Goal: Ask a question: Seek information or help from site administrators or community

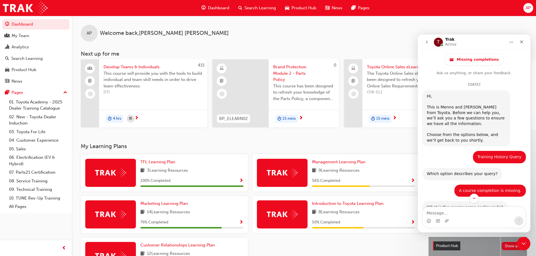
click at [426, 41] on icon "go back" at bounding box center [426, 42] width 4 height 4
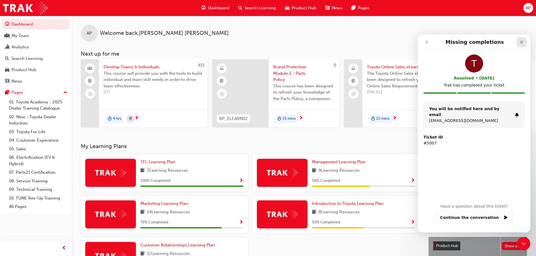
click at [522, 40] on div "Close" at bounding box center [521, 42] width 10 height 10
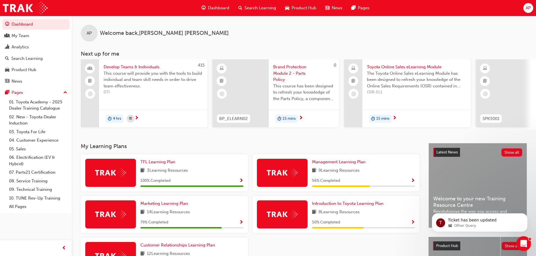
click at [522, 244] on icon "Open Intercom Messenger" at bounding box center [523, 243] width 4 height 4
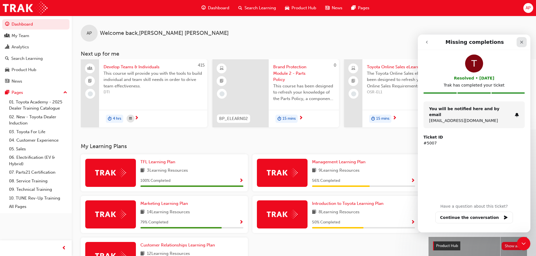
click at [521, 43] on icon "Close" at bounding box center [521, 42] width 4 height 4
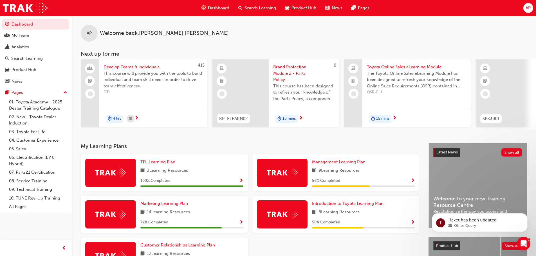
scroll to position [80, 0]
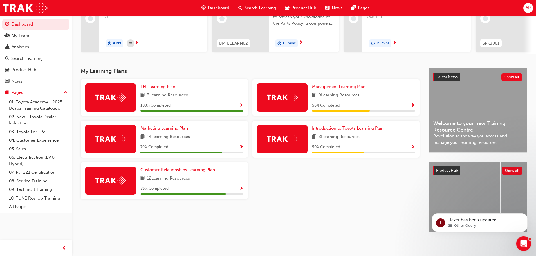
click at [516, 242] on div "Open Intercom Messenger" at bounding box center [522, 243] width 19 height 19
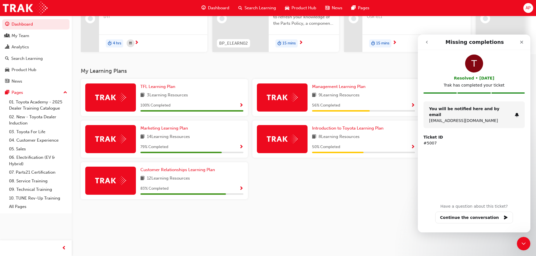
click at [424, 43] on icon "go back" at bounding box center [426, 42] width 4 height 4
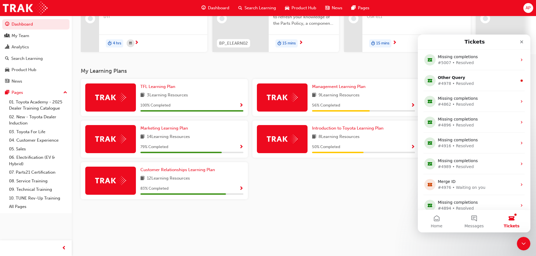
click at [512, 219] on button "Tickets" at bounding box center [511, 221] width 37 height 22
click at [434, 219] on button "Home" at bounding box center [436, 221] width 37 height 22
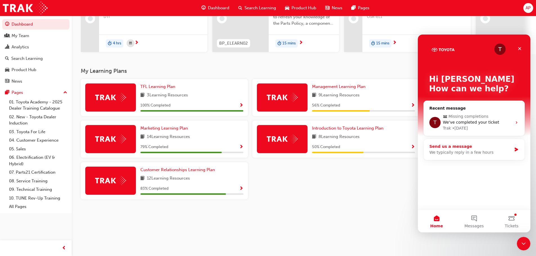
click at [465, 147] on div "Send us a message" at bounding box center [470, 147] width 82 height 6
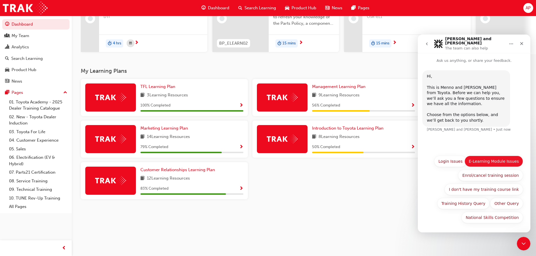
click at [504, 160] on button "E-Learning Module Issues" at bounding box center [493, 161] width 58 height 11
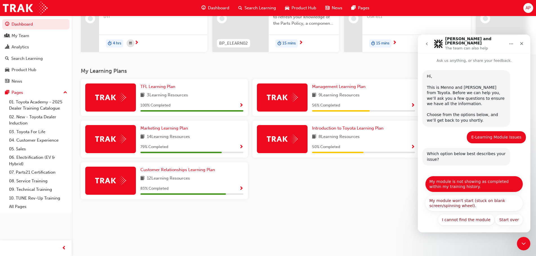
click at [498, 180] on button "My module is not showing as completed within my training history." at bounding box center [474, 184] width 98 height 16
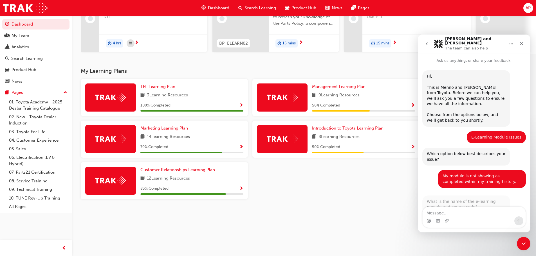
scroll to position [12, 0]
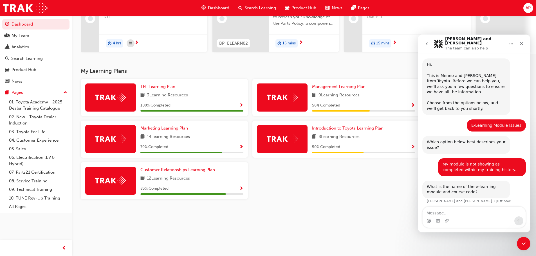
click at [458, 213] on textarea "Message…" at bounding box center [473, 212] width 103 height 10
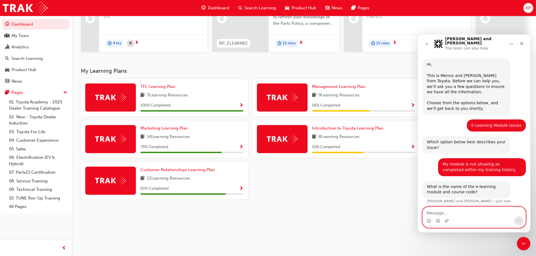
click at [467, 215] on textarea "Message…" at bounding box center [473, 212] width 103 height 10
type textarea "Toyota Dealer Induction (TDI)"
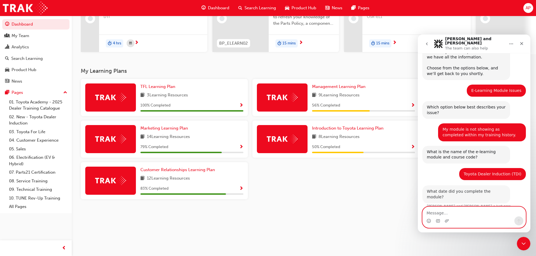
scroll to position [45, 0]
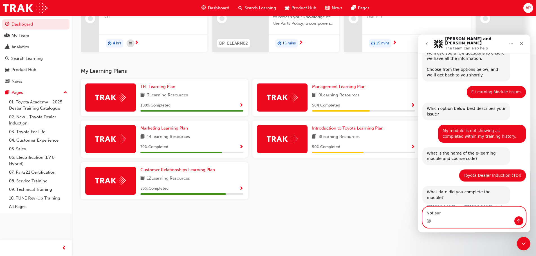
type textarea "Not sure"
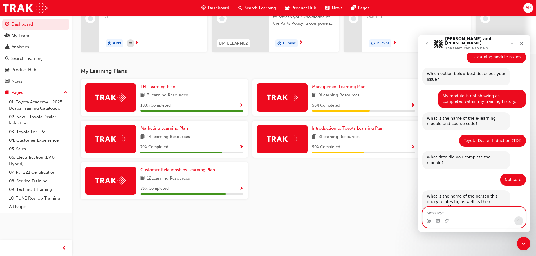
scroll to position [90, 0]
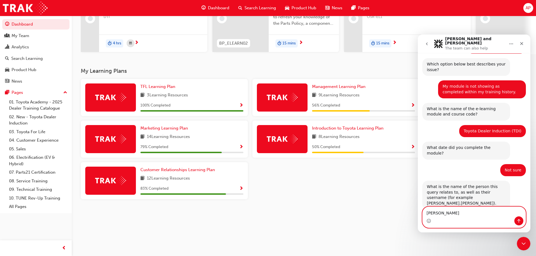
type textarea "[PERSON_NAME]"
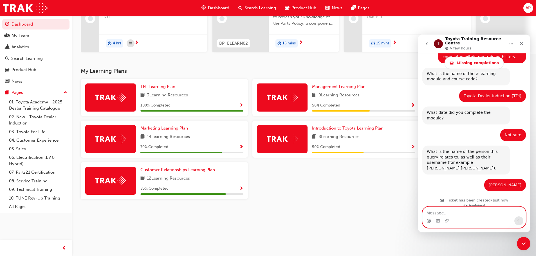
scroll to position [185, 0]
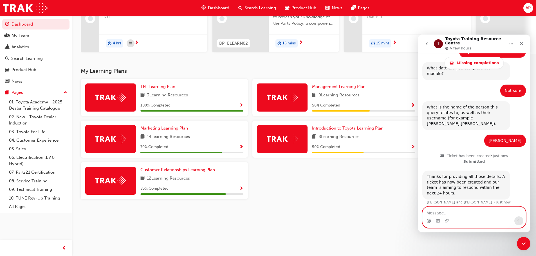
click at [468, 213] on textarea "Message…" at bounding box center [473, 212] width 103 height 10
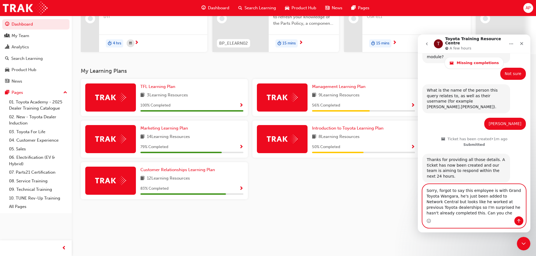
scroll to position [208, 0]
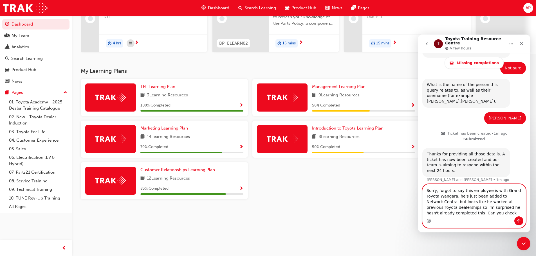
type textarea "Sorry, forgot to say this employee is with Grand Toyota Wangara, he's just been…"
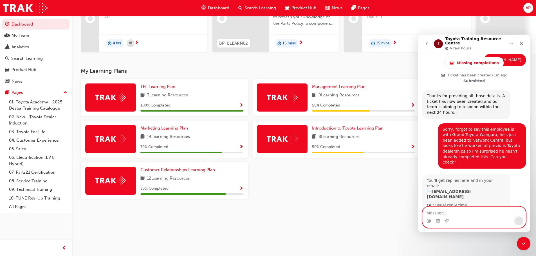
scroll to position [265, 0]
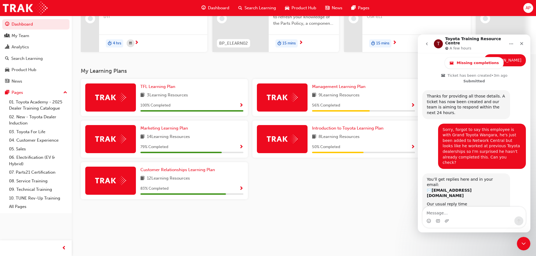
click at [355, 184] on div "TFL Learning Plan 3 Learning Resources 100 % Completed Management Learning Plan…" at bounding box center [249, 141] width 343 height 125
click at [371, 212] on div "My Learning Plans TFL Learning Plan 3 Learning Resources 100 % Completed Manage…" at bounding box center [255, 155] width 348 height 174
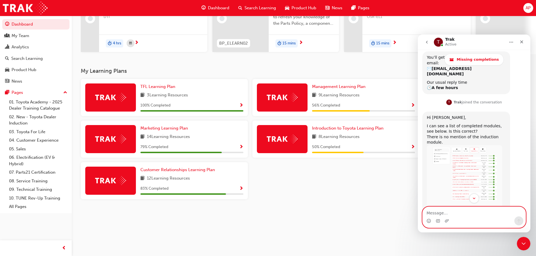
scroll to position [394, 0]
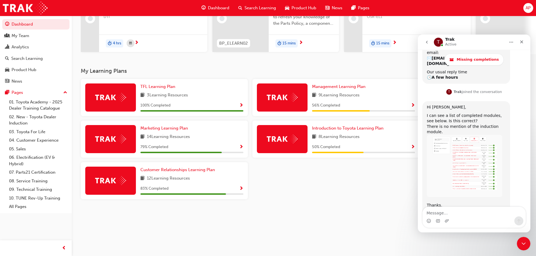
click at [457, 135] on img "Trak says…" at bounding box center [464, 166] width 75 height 62
click at [469, 135] on img "Trak says…" at bounding box center [464, 166] width 75 height 62
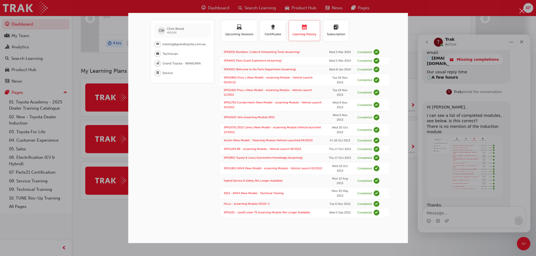
scroll to position [0, 0]
click at [458, 214] on div "Intercom messenger" at bounding box center [268, 128] width 536 height 256
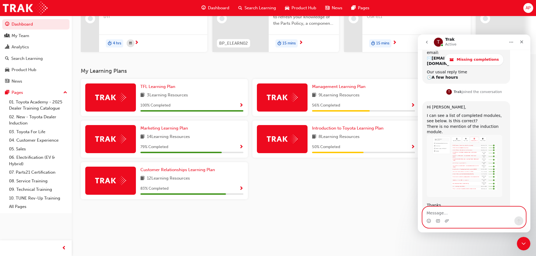
click at [449, 213] on textarea "Message…" at bounding box center [473, 212] width 103 height 10
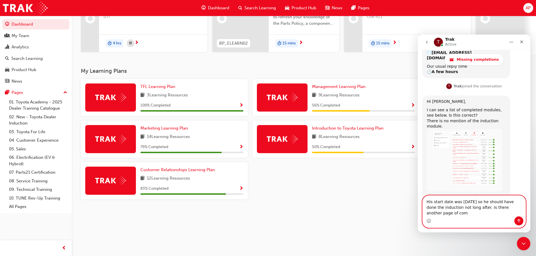
scroll to position [405, 0]
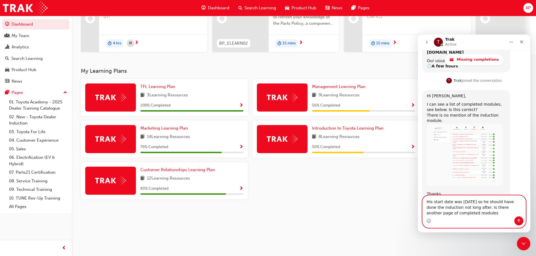
type textarea "His start date was [DATE] so he should have done the induction not long after. …"
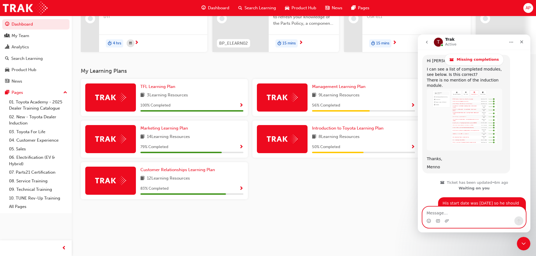
scroll to position [441, 0]
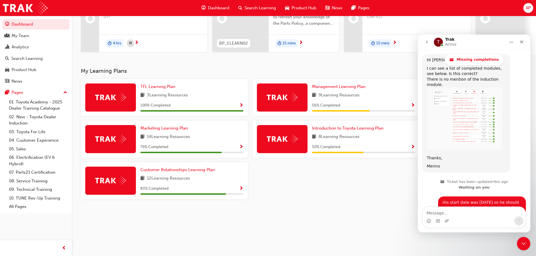
click at [467, 89] on img "Trak says…" at bounding box center [464, 119] width 75 height 62
click at [467, 89] on div "Intercom messenger" at bounding box center [268, 128] width 536 height 256
click at [468, 88] on img "Trak says…" at bounding box center [464, 119] width 75 height 62
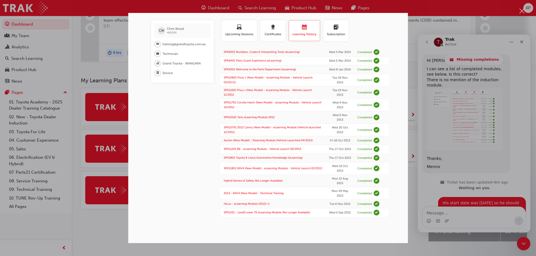
scroll to position [80, 0]
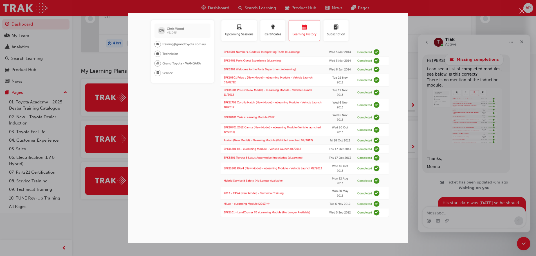
click at [520, 124] on div "Intercom messenger" at bounding box center [268, 128] width 536 height 256
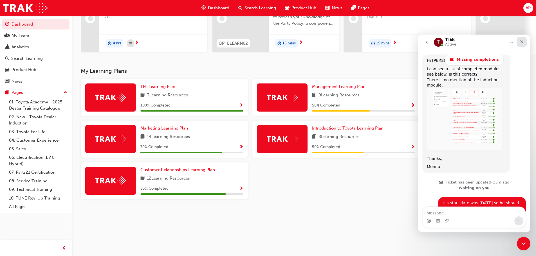
click at [521, 42] on icon "Close" at bounding box center [521, 42] width 4 height 4
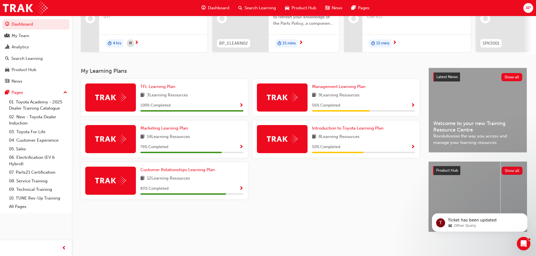
scroll to position [0, 0]
click at [520, 245] on icon "Open Intercom Messenger" at bounding box center [522, 242] width 9 height 9
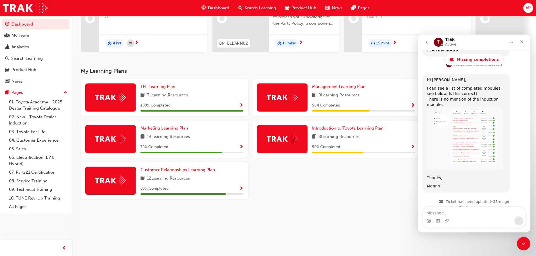
scroll to position [441, 0]
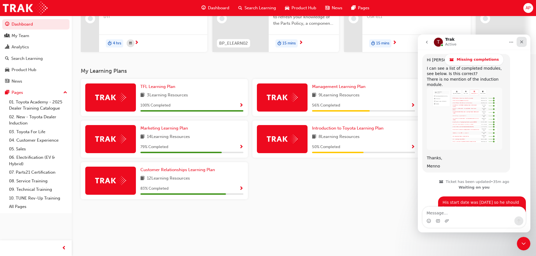
click at [521, 40] on icon "Close" at bounding box center [521, 42] width 4 height 4
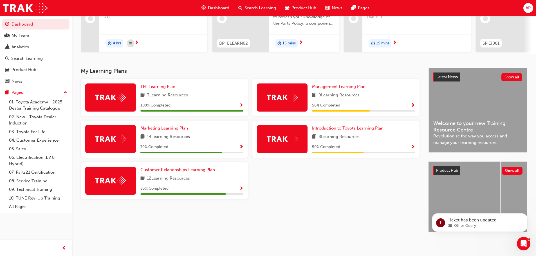
scroll to position [0, 0]
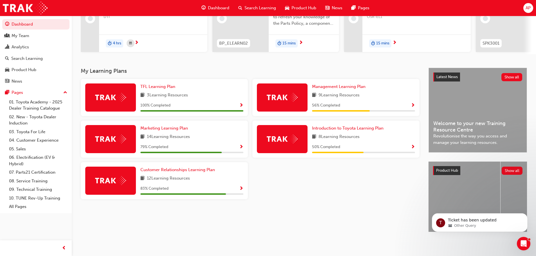
click at [534, 165] on div "My Learning Plans TFL Learning Plan 3 Learning Resources 100 % Completed Manage…" at bounding box center [304, 155] width 464 height 174
click at [519, 245] on icon "Open Intercom Messenger" at bounding box center [522, 242] width 9 height 9
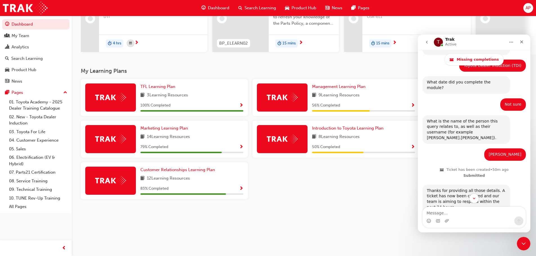
scroll to position [48, 0]
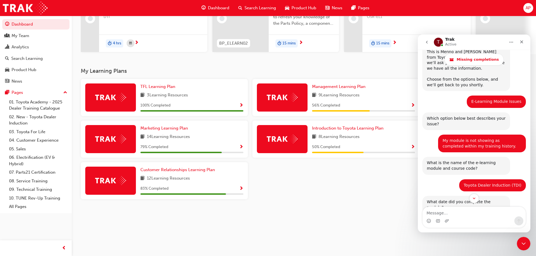
click at [509, 42] on icon "Home" at bounding box center [511, 42] width 4 height 4
click at [521, 41] on icon "Close" at bounding box center [521, 41] width 3 height 3
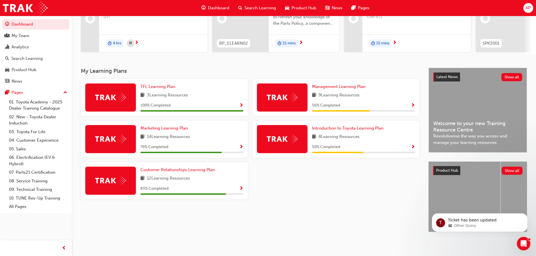
scroll to position [0, 0]
click at [396, 175] on div "TFL Learning Plan 3 Learning Resources 100 % Completed Management Learning Plan…" at bounding box center [249, 141] width 343 height 125
click at [527, 215] on icon "Dismiss notification" at bounding box center [525, 214] width 3 height 3
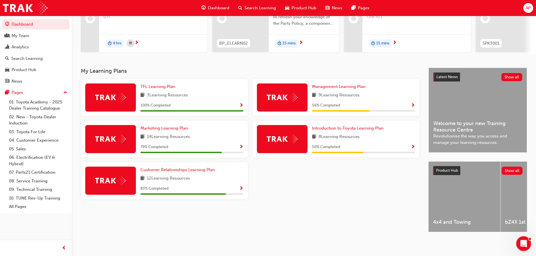
click at [518, 242] on div "Open Intercom Messenger" at bounding box center [522, 243] width 19 height 19
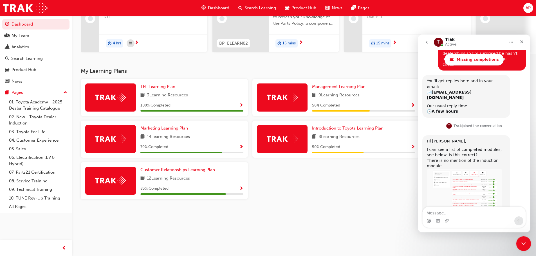
scroll to position [441, 0]
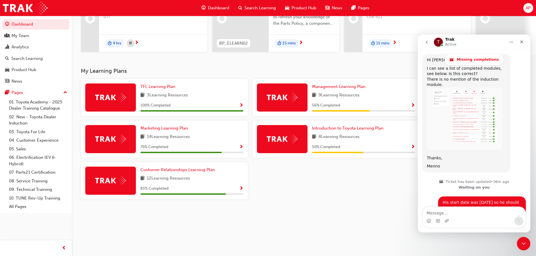
click at [425, 42] on icon "go back" at bounding box center [426, 42] width 4 height 4
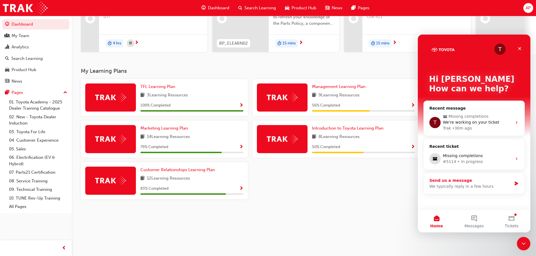
click at [468, 186] on div "We typically reply in a few hours" at bounding box center [470, 187] width 82 height 6
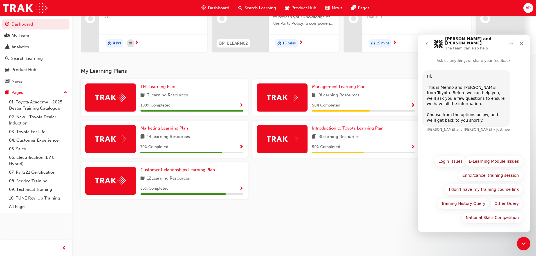
click at [499, 162] on button "E-Learning Module Issues" at bounding box center [493, 161] width 58 height 11
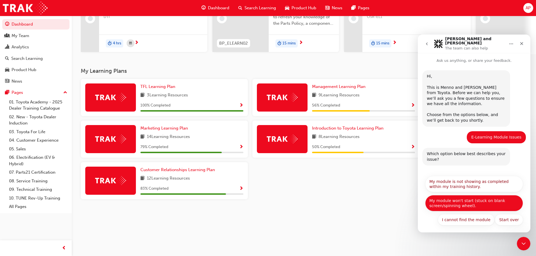
click at [515, 215] on button "Start over" at bounding box center [509, 219] width 28 height 11
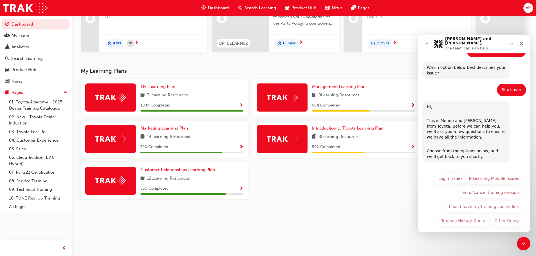
scroll to position [100, 0]
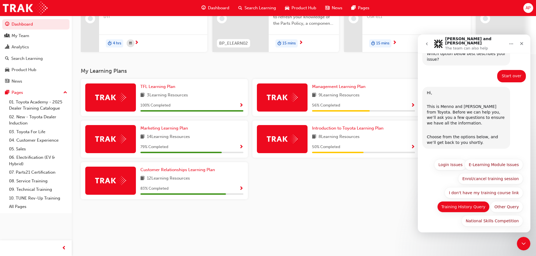
click at [467, 201] on button "Training History Query" at bounding box center [463, 206] width 53 height 11
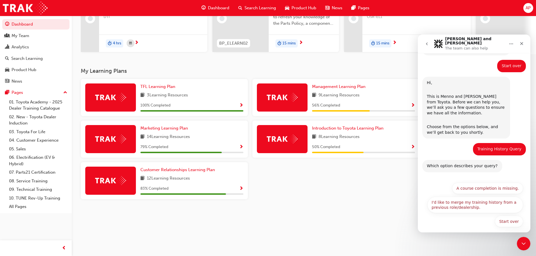
scroll to position [111, 0]
click at [498, 185] on button "A course completion is missing." at bounding box center [487, 188] width 71 height 11
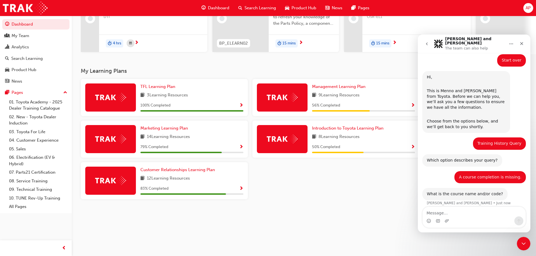
scroll to position [117, 0]
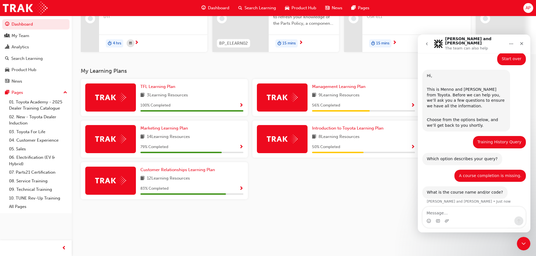
click at [459, 213] on textarea "Message…" at bounding box center [473, 212] width 103 height 10
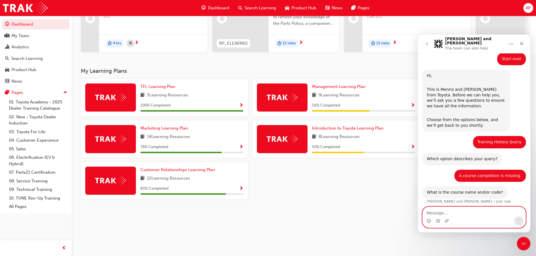
click at [461, 212] on textarea "Message…" at bounding box center [473, 212] width 103 height 10
type textarea "Toyota For Life In Action - Virtual"
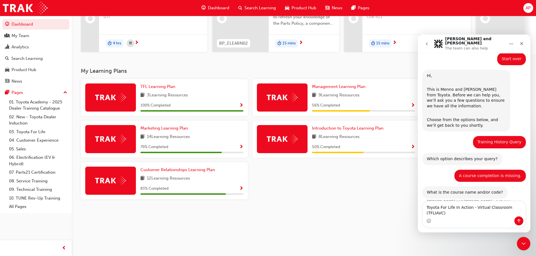
type textarea "Toyota For Life In Action - Virtual Classroom (TFLIAVC)"
type textarea "'"
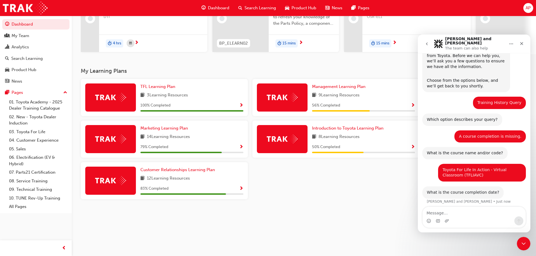
scroll to position [156, 0]
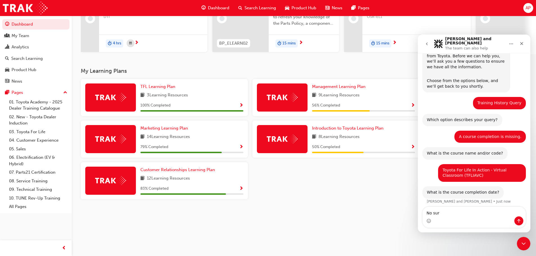
type textarea "No sure"
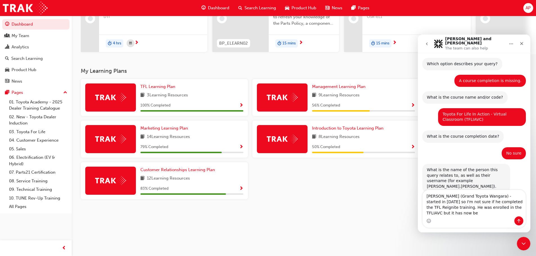
scroll to position [218, 0]
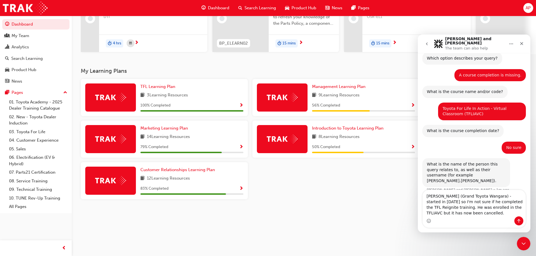
click at [456, 213] on textarea "[PERSON_NAME] (Grand Toyota Wangara) - started in [DATE] so I'm not sure if he …" at bounding box center [473, 203] width 103 height 26
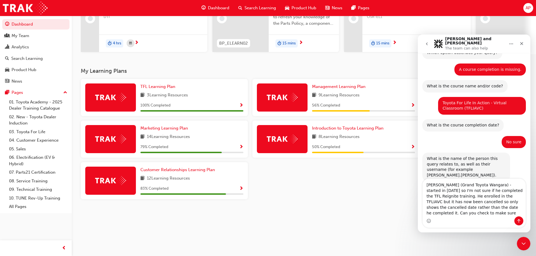
scroll to position [229, 0]
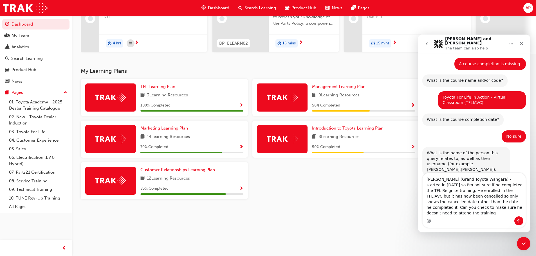
type textarea "[PERSON_NAME] (Grand Toyota Wangara) - started in [DATE] so I'm not sure if he …"
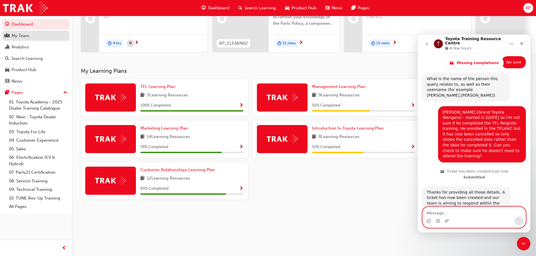
scroll to position [335, 0]
